Goal: Task Accomplishment & Management: Manage account settings

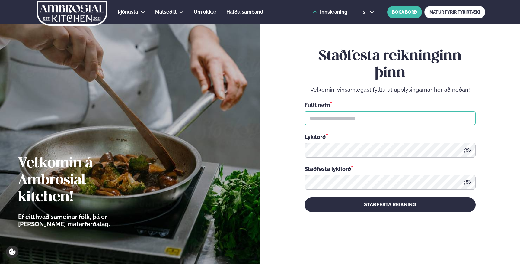
click at [388, 116] on input "text" at bounding box center [390, 118] width 171 height 14
type input "**********"
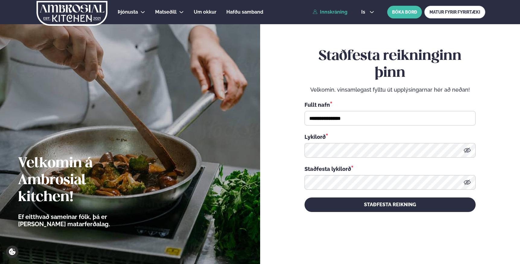
click at [323, 9] on link "Innskráning" at bounding box center [330, 11] width 35 height 5
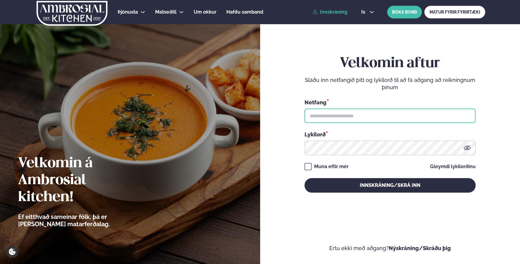
click at [321, 112] on input "text" at bounding box center [390, 115] width 171 height 14
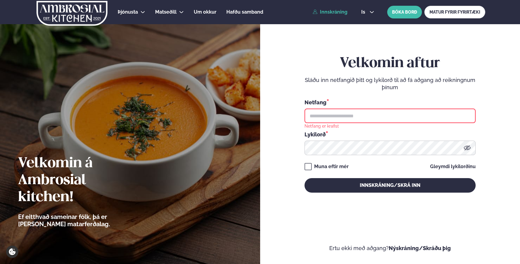
type input "**********"
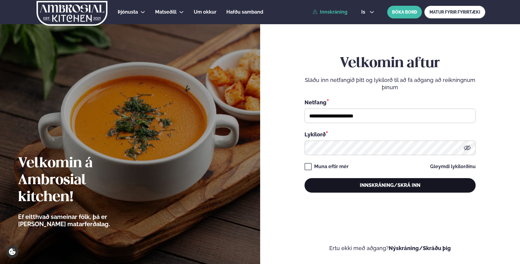
click at [346, 188] on button "Innskráning/Skrá inn" at bounding box center [390, 185] width 171 height 14
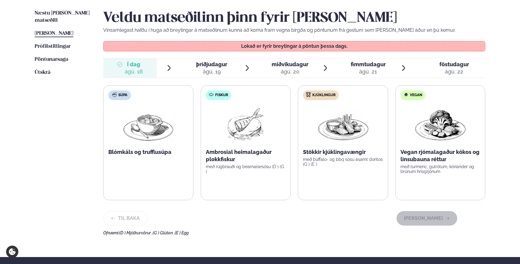
scroll to position [148, 0]
click at [219, 66] on span "þriðjudagur" at bounding box center [211, 64] width 31 height 6
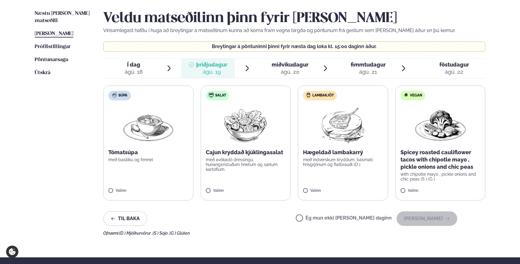
click at [133, 66] on span "Í dag" at bounding box center [134, 64] width 18 height 7
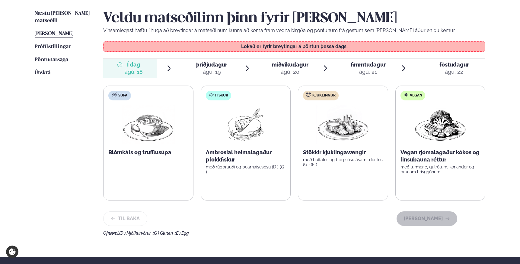
click at [184, 63] on span "þriðjudagur þri. [DATE]" at bounding box center [207, 68] width 53 height 19
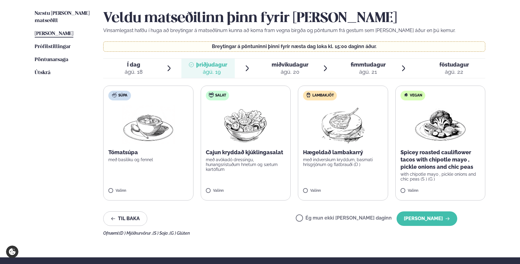
click at [283, 62] on span "miðvikudagur" at bounding box center [290, 64] width 37 height 6
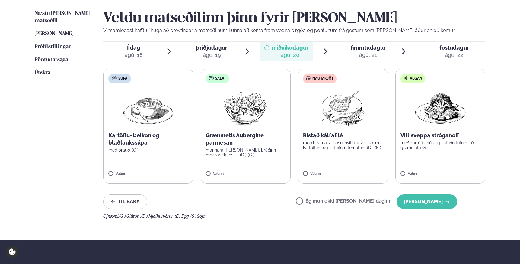
click at [358, 53] on div "ágú. 21" at bounding box center [368, 54] width 35 height 7
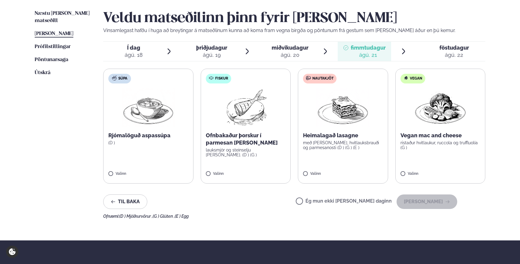
click at [320, 198] on label "Ég mun ekki [PERSON_NAME] daginn" at bounding box center [344, 201] width 96 height 6
click at [417, 55] on span "föstudagur fös. [DATE]" at bounding box center [450, 51] width 69 height 19
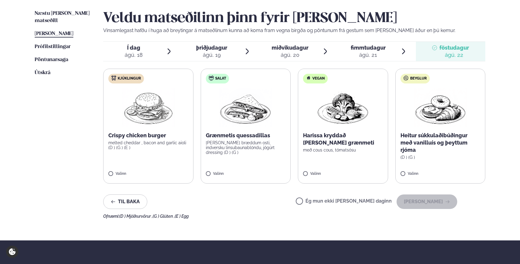
click at [320, 198] on div "Ég mun ekki [PERSON_NAME] daginn [PERSON_NAME]" at bounding box center [376, 201] width 161 height 14
click at [320, 203] on label "Ég mun ekki [PERSON_NAME] daginn" at bounding box center [344, 201] width 96 height 6
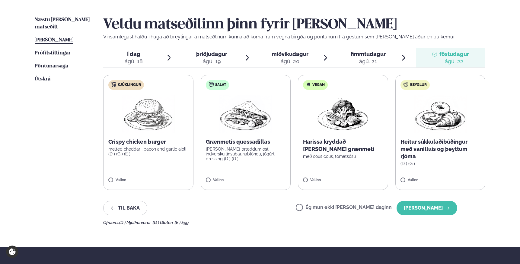
scroll to position [145, 0]
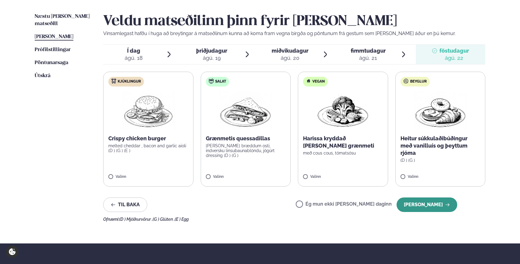
click at [417, 209] on button "[PERSON_NAME]" at bounding box center [427, 204] width 61 height 14
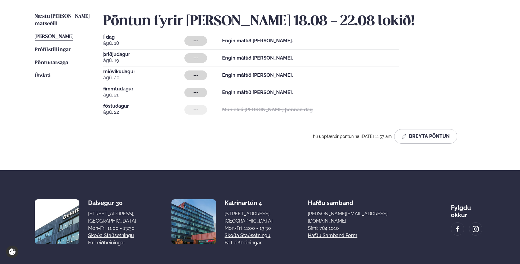
scroll to position [0, 0]
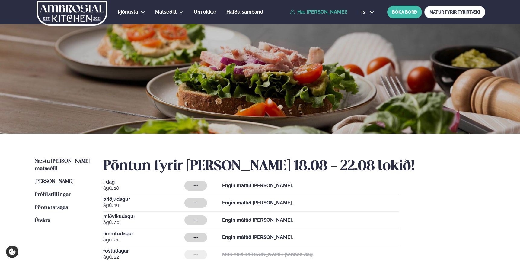
click at [63, 8] on img at bounding box center [72, 13] width 72 height 25
